Goal: Transaction & Acquisition: Subscribe to service/newsletter

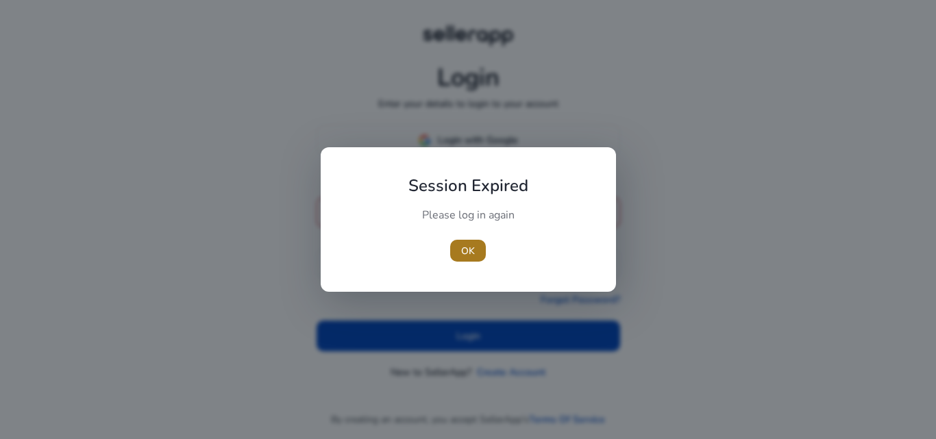
click at [475, 258] on span "button" at bounding box center [468, 250] width 36 height 33
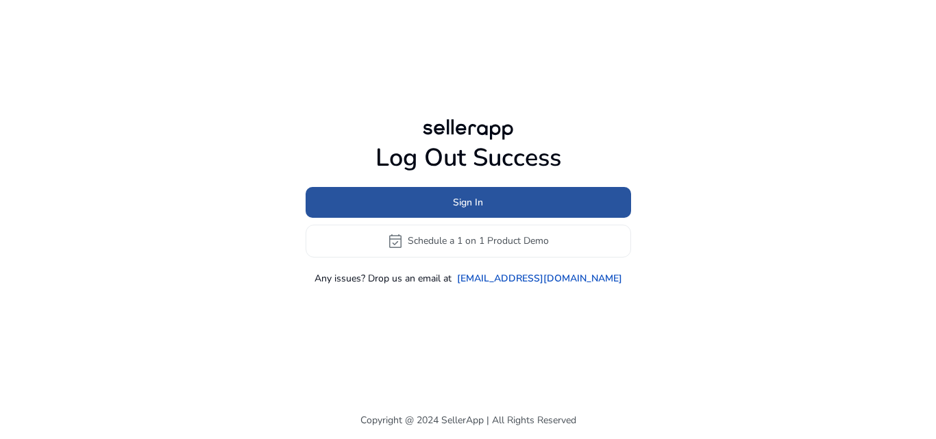
click at [440, 212] on span at bounding box center [468, 202] width 325 height 33
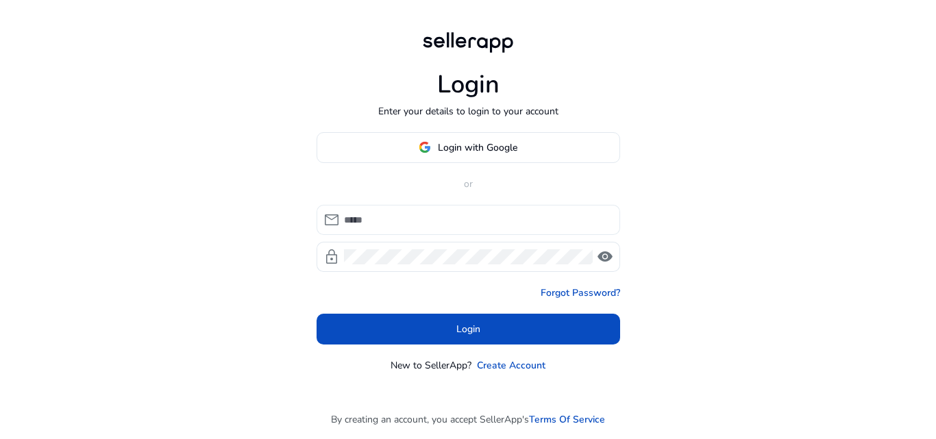
click at [430, 212] on input at bounding box center [476, 219] width 265 height 15
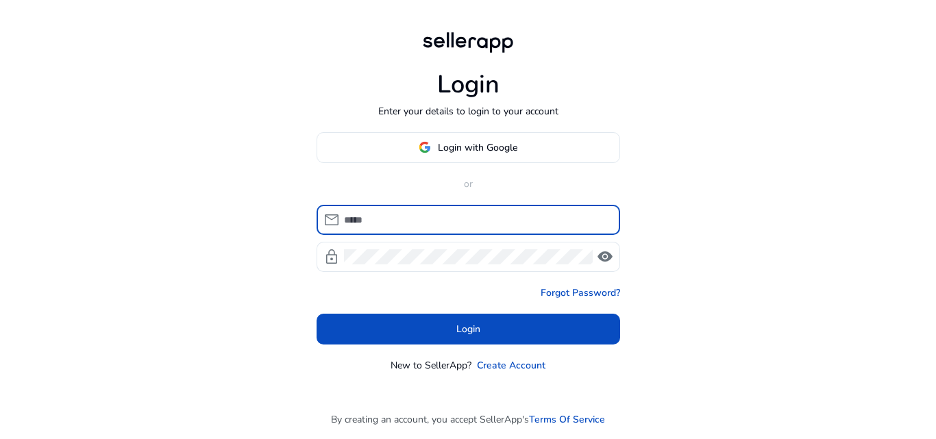
type input "**********"
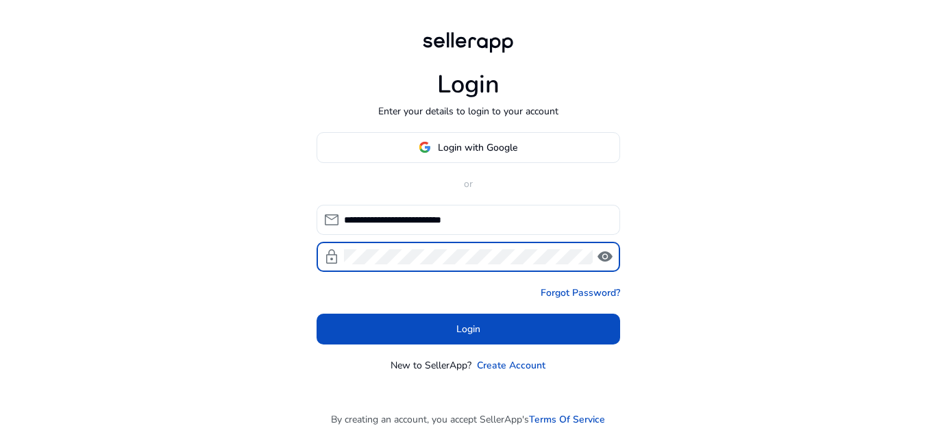
click button "Login" at bounding box center [467, 329] width 303 height 31
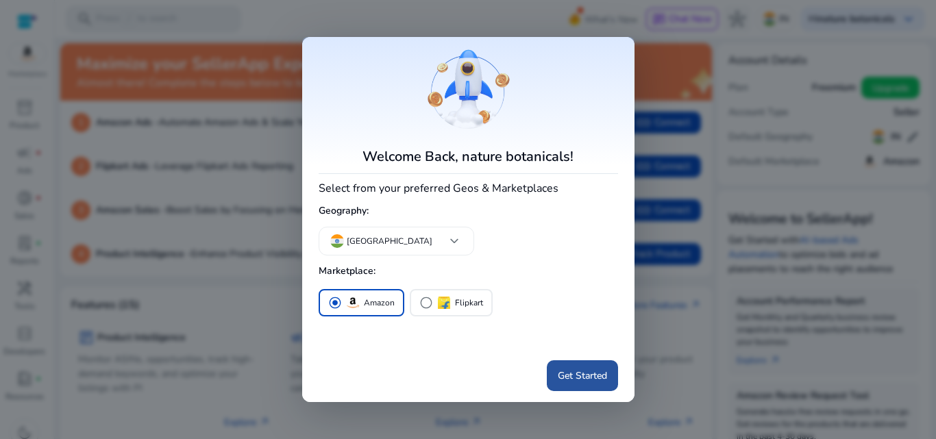
click at [589, 381] on span "Get Started" at bounding box center [582, 376] width 49 height 14
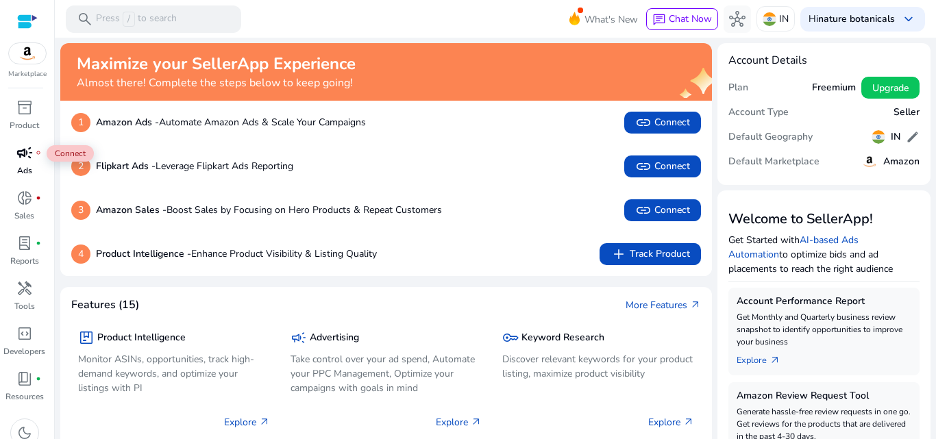
click at [35, 156] on div "campaign fiber_manual_record" at bounding box center [24, 153] width 38 height 22
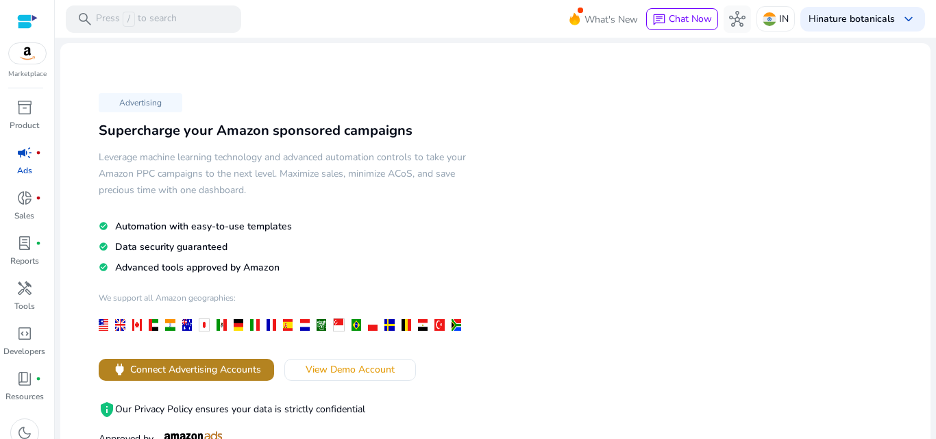
click at [178, 366] on span "Connect Advertising Accounts" at bounding box center [195, 369] width 131 height 14
